Goal: Information Seeking & Learning: Learn about a topic

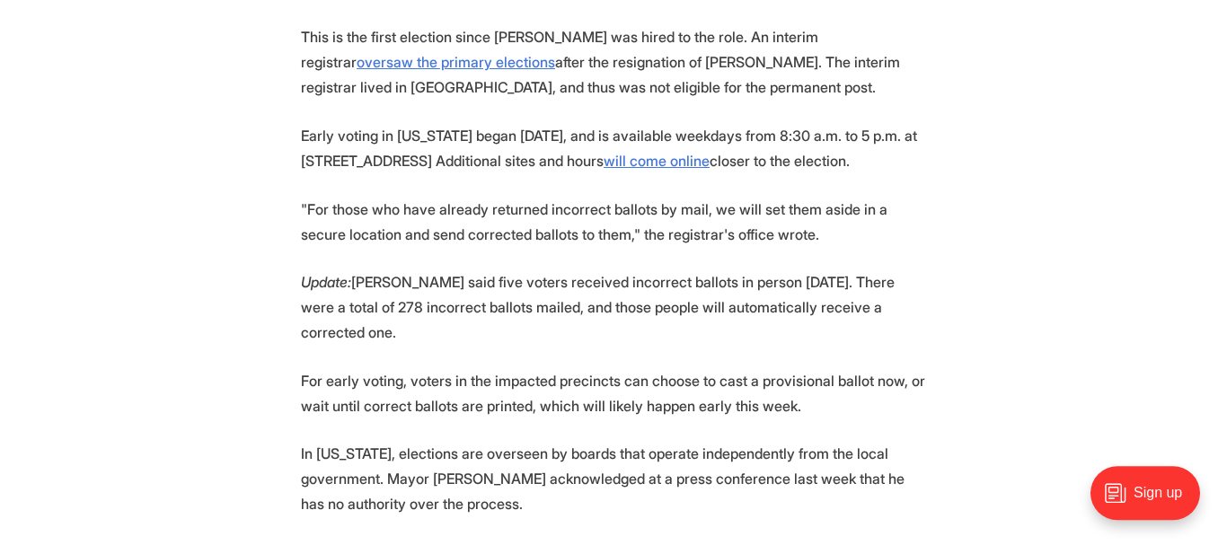
scroll to position [1527, 0]
click at [339, 195] on p ""For those who have already returned incorrect ballots by mail, we will set the…" at bounding box center [613, 220] width 625 height 50
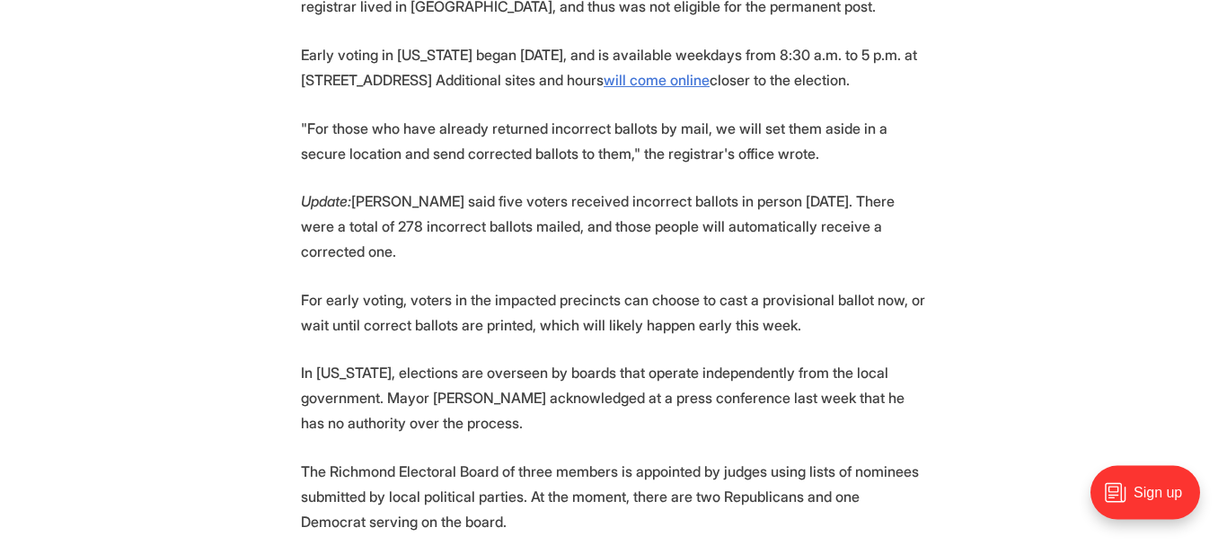
scroll to position [1613, 0]
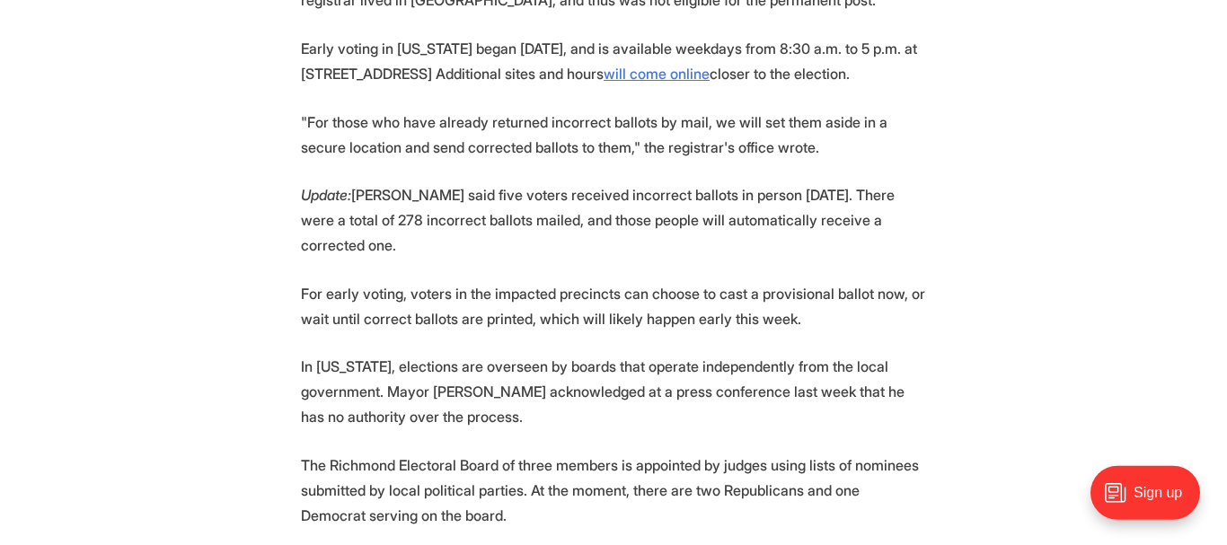
click at [426, 187] on p "Update: [PERSON_NAME] said five voters received incorrect ballots in person [DA…" at bounding box center [613, 219] width 625 height 75
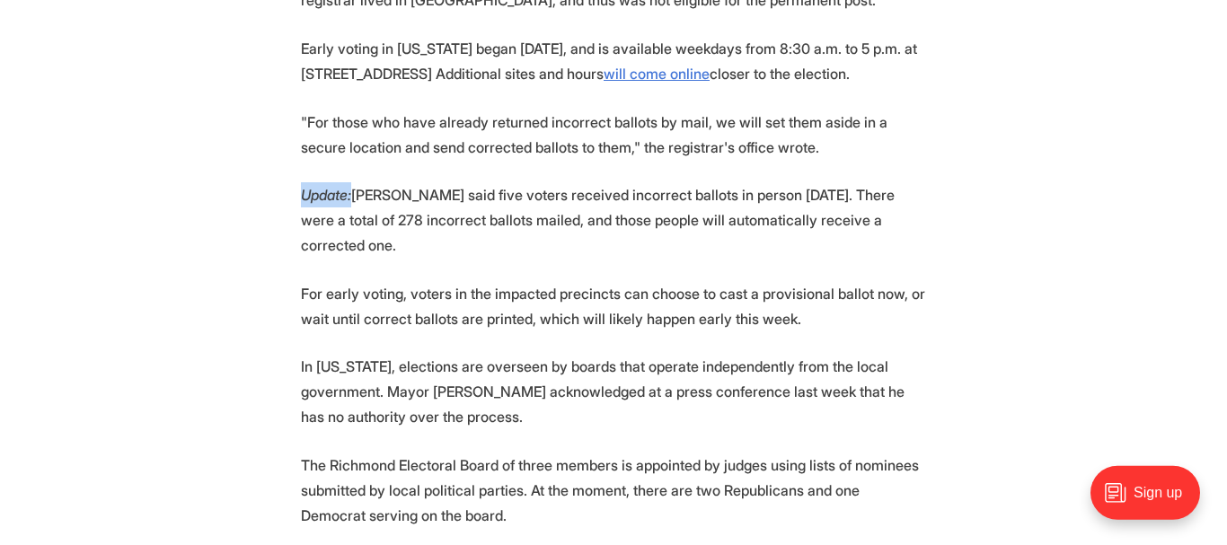
click at [426, 187] on p "Update: [PERSON_NAME] said five voters received incorrect ballots in person [DA…" at bounding box center [613, 219] width 625 height 75
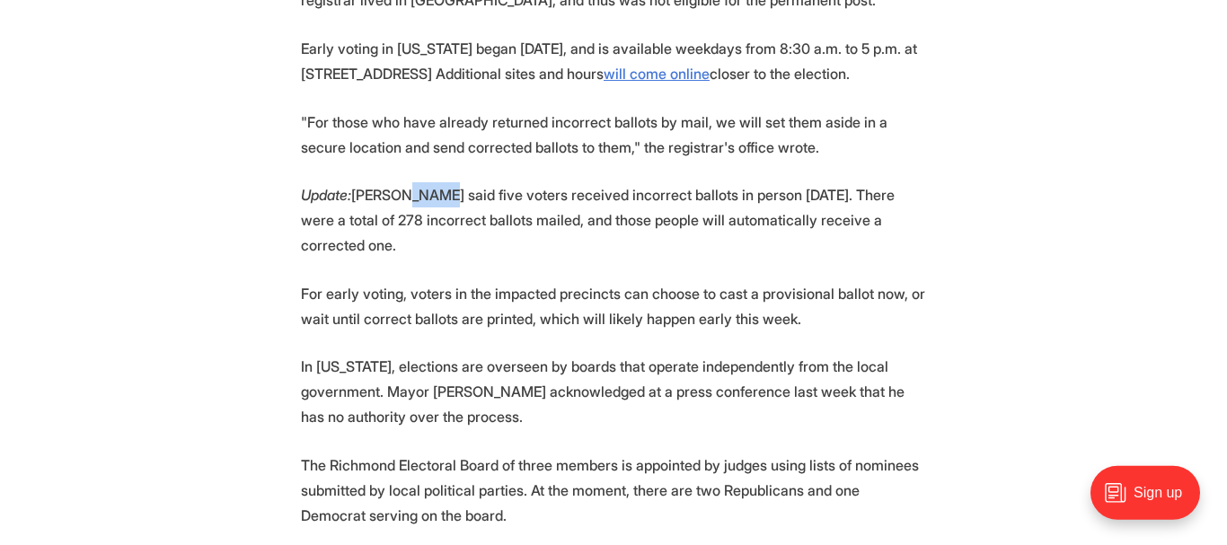
click at [426, 187] on p "Update: [PERSON_NAME] said five voters received incorrect ballots in person [DA…" at bounding box center [613, 219] width 625 height 75
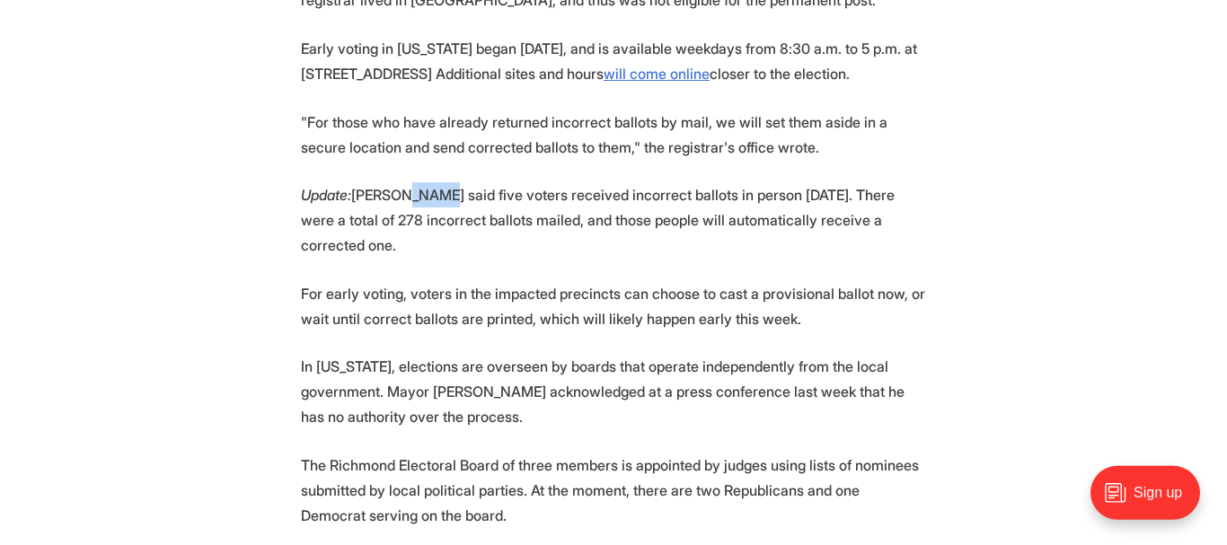
click at [426, 187] on p "Update: [PERSON_NAME] said five voters received incorrect ballots in person [DA…" at bounding box center [613, 219] width 625 height 75
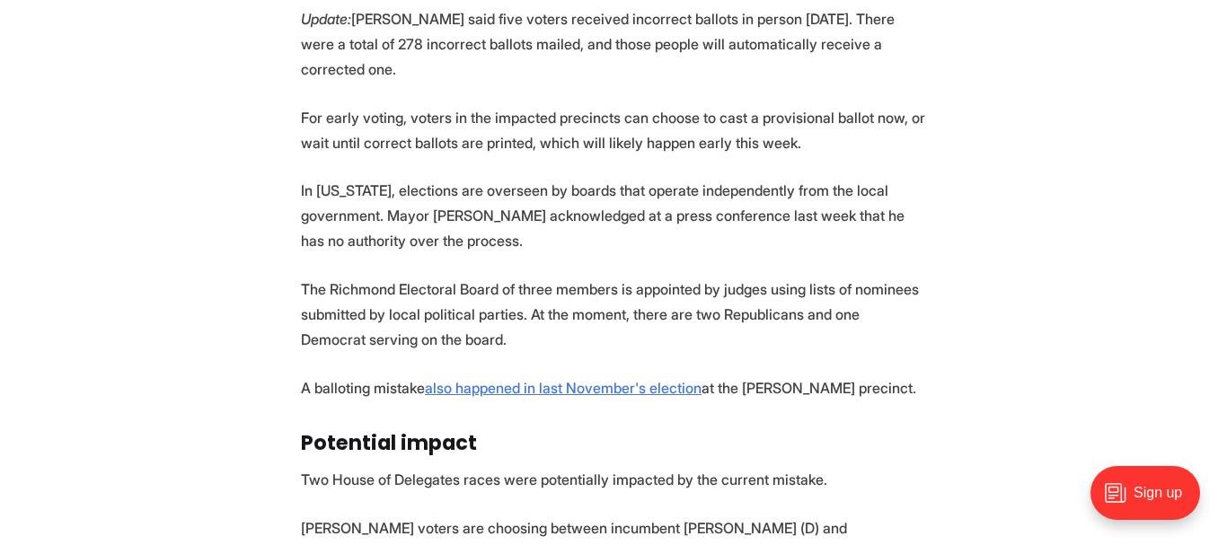
scroll to position [1790, 0]
click at [426, 187] on p "In [US_STATE], elections are overseen by boards that operate independently from…" at bounding box center [613, 214] width 625 height 75
